Goal: Information Seeking & Learning: Learn about a topic

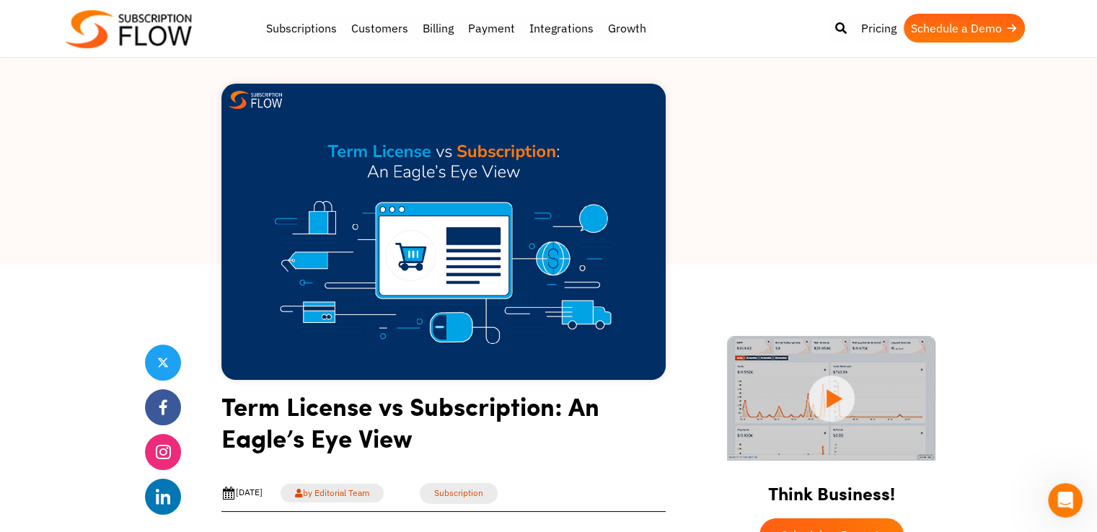
scroll to position [144, 0]
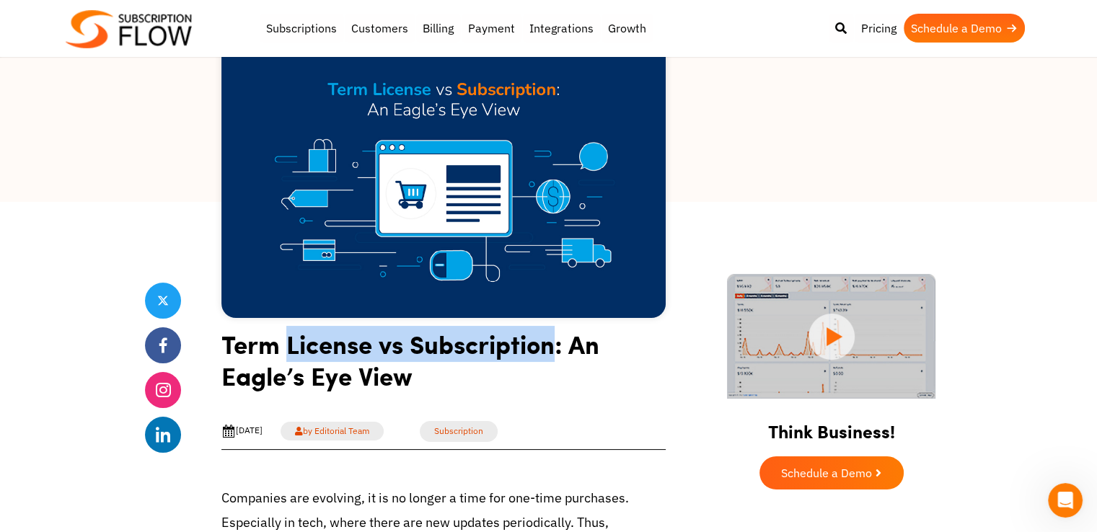
drag, startPoint x: 556, startPoint y: 350, endPoint x: 289, endPoint y: 354, distance: 267.6
click at [289, 354] on h1 "Term License vs Subscription: An Eagle’s Eye View" at bounding box center [443, 365] width 444 height 74
copy h1 "License vs Subscription"
click at [221, 345] on h1 "Term License vs Subscription: An Eagle’s Eye View" at bounding box center [443, 365] width 444 height 74
drag, startPoint x: 221, startPoint y: 345, endPoint x: 552, endPoint y: 347, distance: 330.4
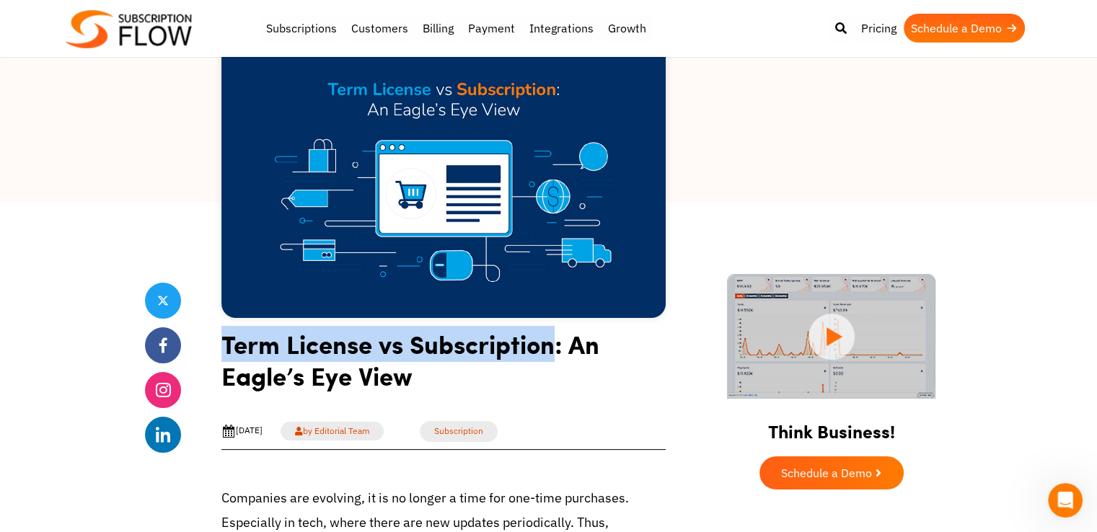
click at [552, 347] on h1 "Term License vs Subscription: An Eagle’s Eye View" at bounding box center [443, 365] width 444 height 74
copy h1 "Term License vs Subscription"
